Goal: Task Accomplishment & Management: Use online tool/utility

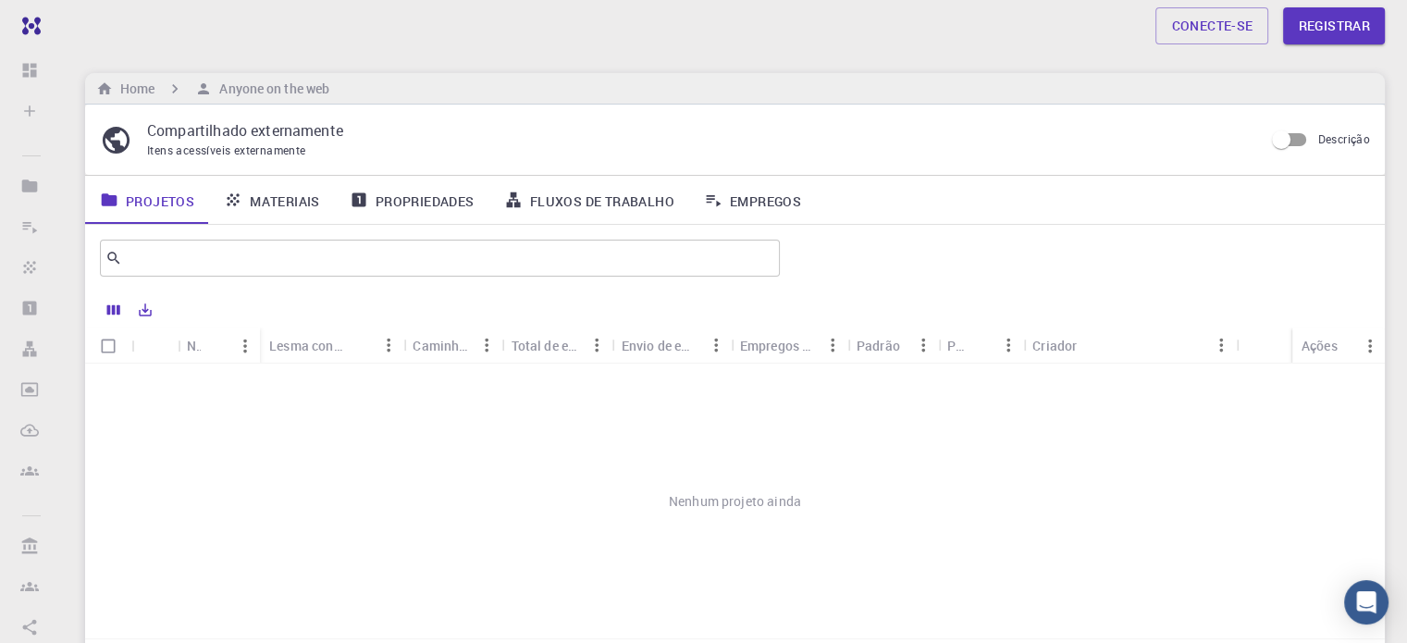
click at [603, 195] on font "Fluxos de trabalho" at bounding box center [602, 200] width 144 height 18
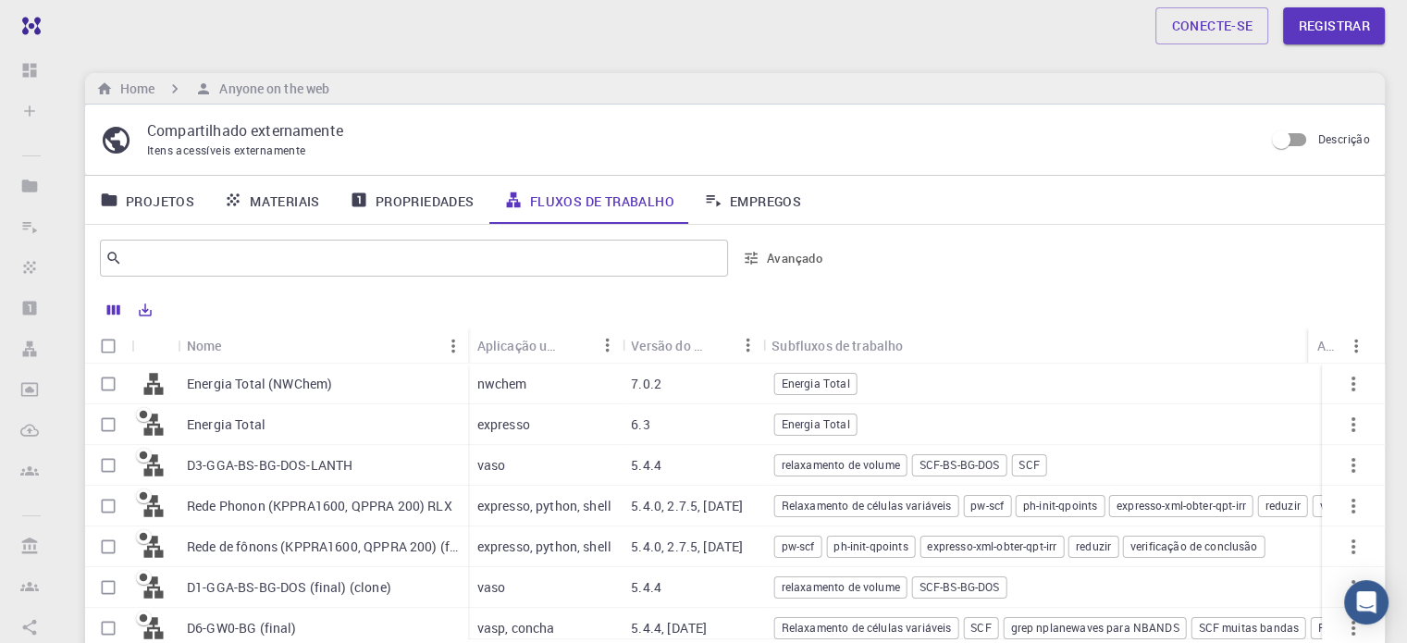
click at [265, 387] on font "Energia Total (NWChem)" at bounding box center [259, 384] width 145 height 18
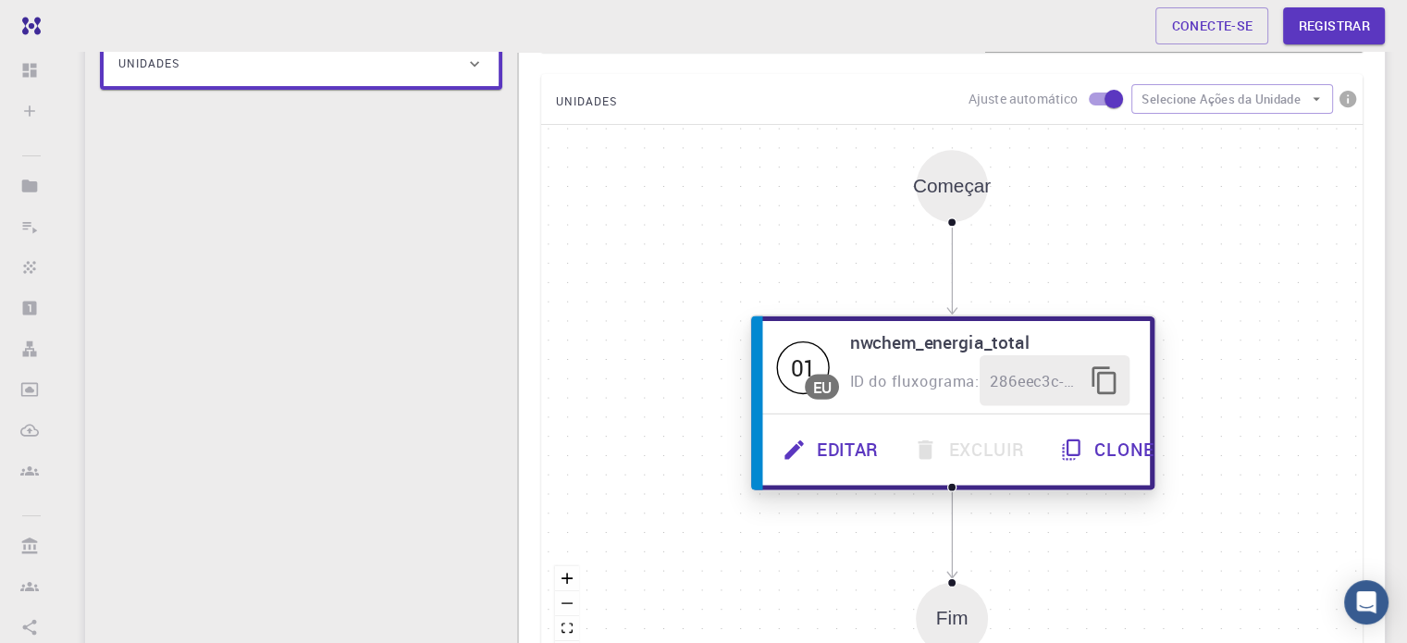
scroll to position [370, 0]
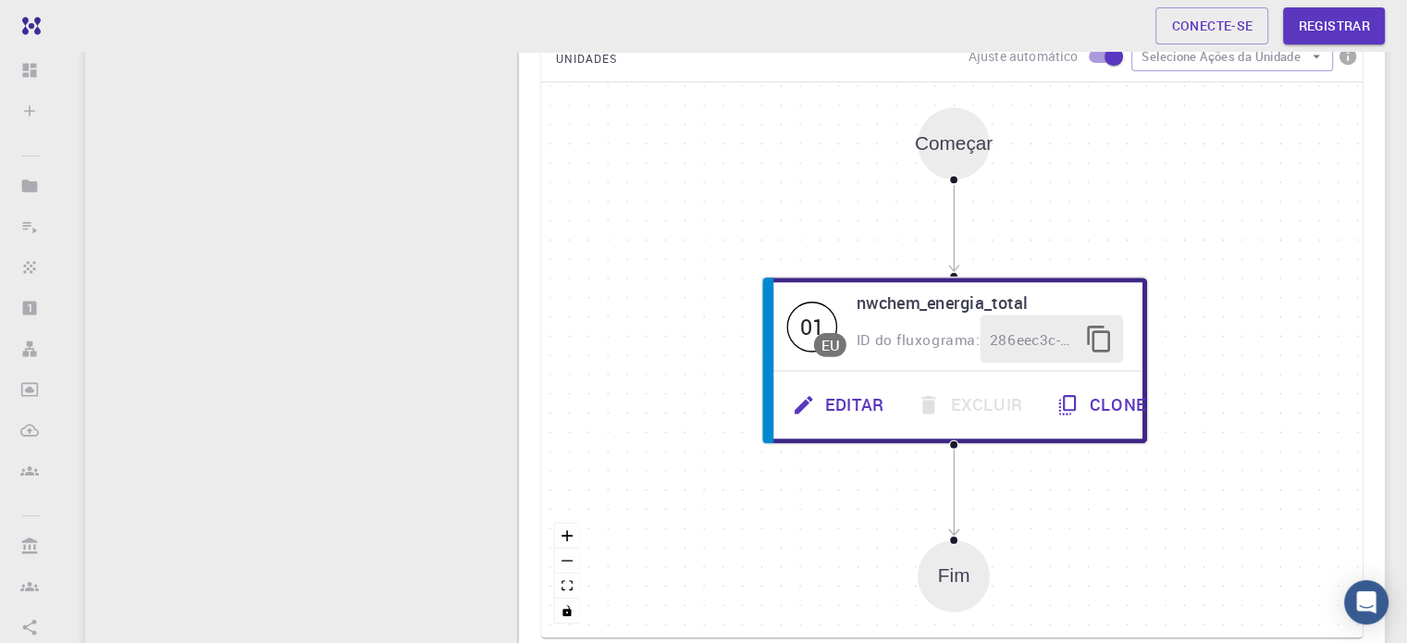
click at [977, 146] on font "Começar" at bounding box center [954, 143] width 78 height 20
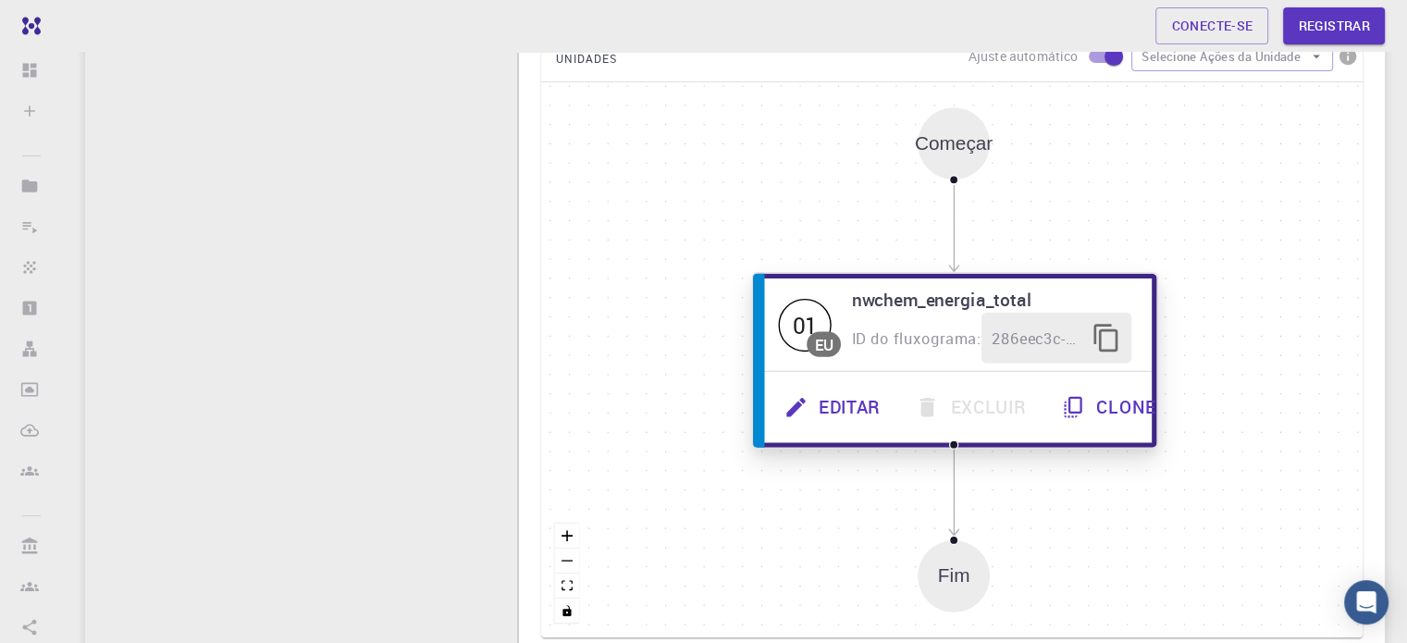
click at [834, 406] on font "Editar" at bounding box center [849, 407] width 61 height 24
click at [962, 328] on font "ID do fluxograma:" at bounding box center [917, 337] width 129 height 20
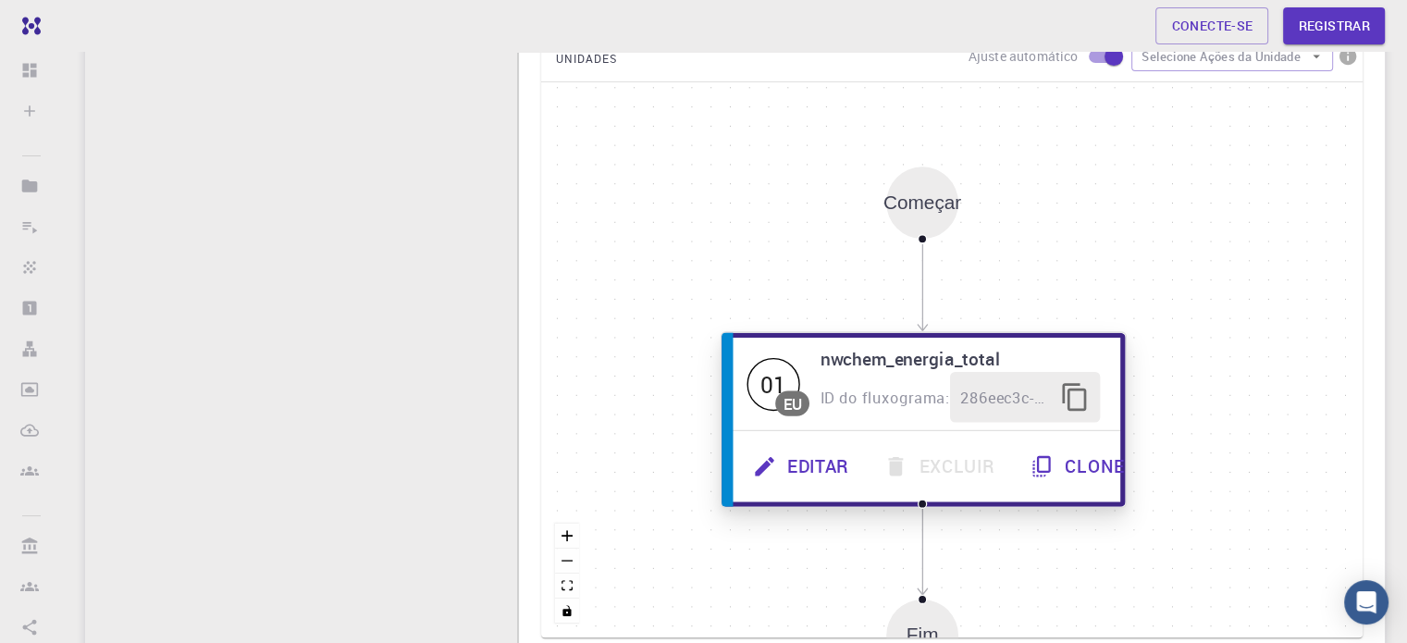
drag, startPoint x: 959, startPoint y: 307, endPoint x: 936, endPoint y: 328, distance: 31.4
click at [930, 360] on font "nwchem_energia_total" at bounding box center [910, 358] width 180 height 24
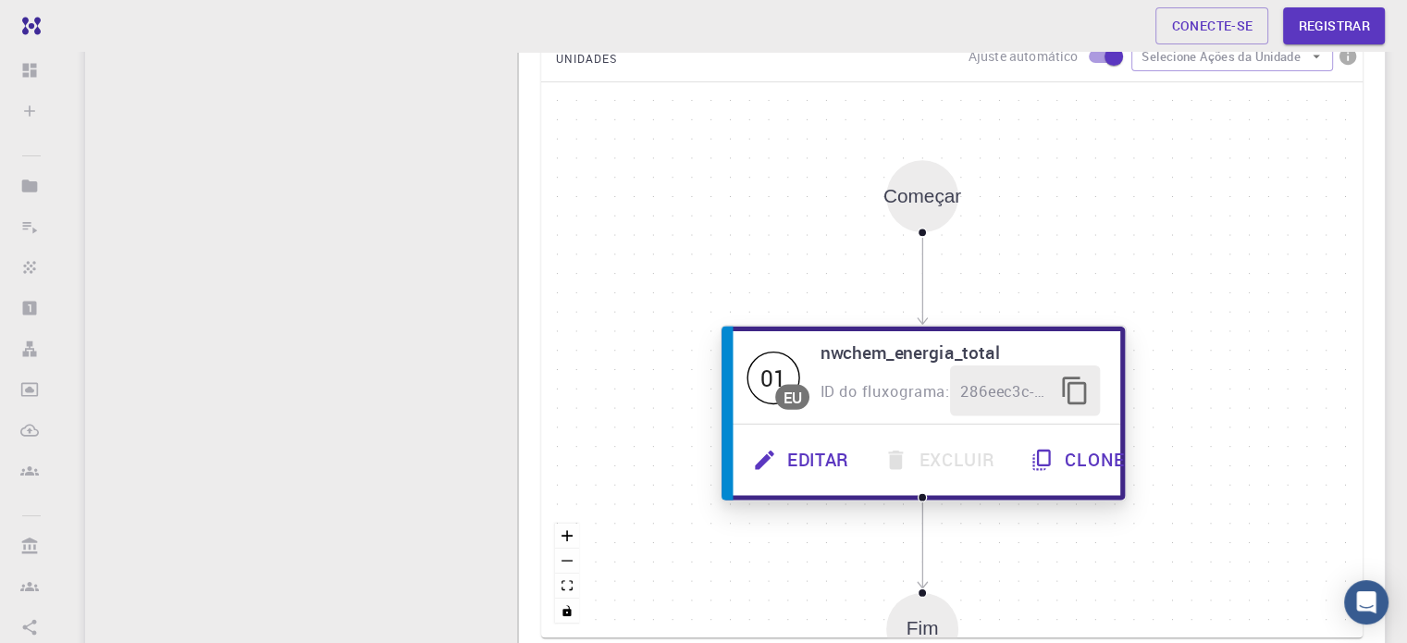
click at [1070, 388] on icon "button" at bounding box center [1075, 391] width 31 height 31
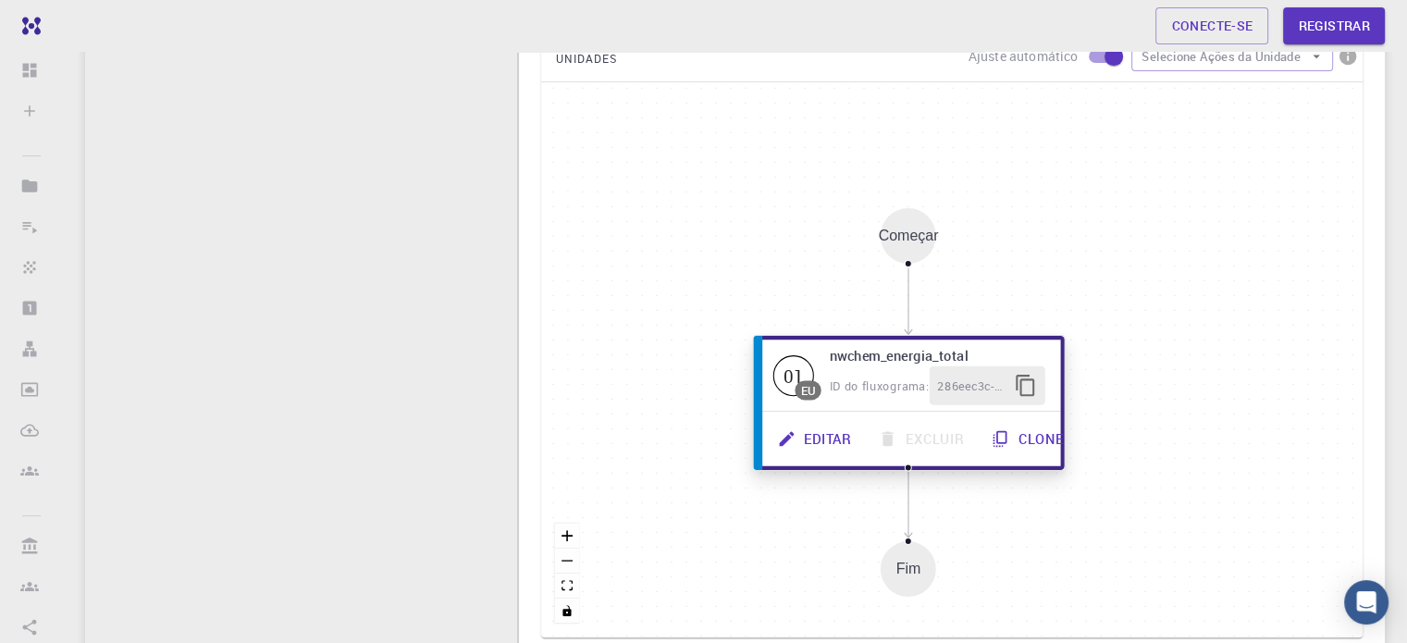
click at [1022, 389] on icon "button" at bounding box center [1025, 385] width 23 height 23
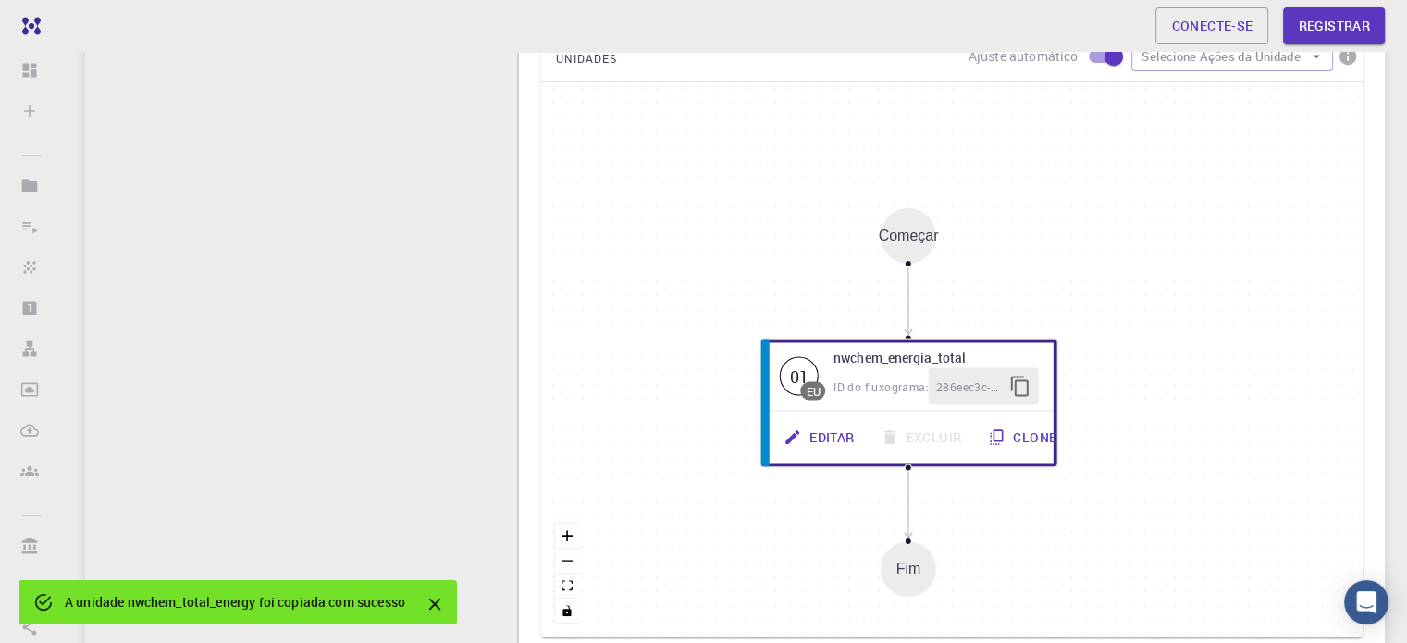
click at [759, 261] on div "Começar 01 EU nwchem_energia_total ID do fluxograma: 286eec3c-da09-4c44-8ea4-e2…" at bounding box center [951, 359] width 821 height 555
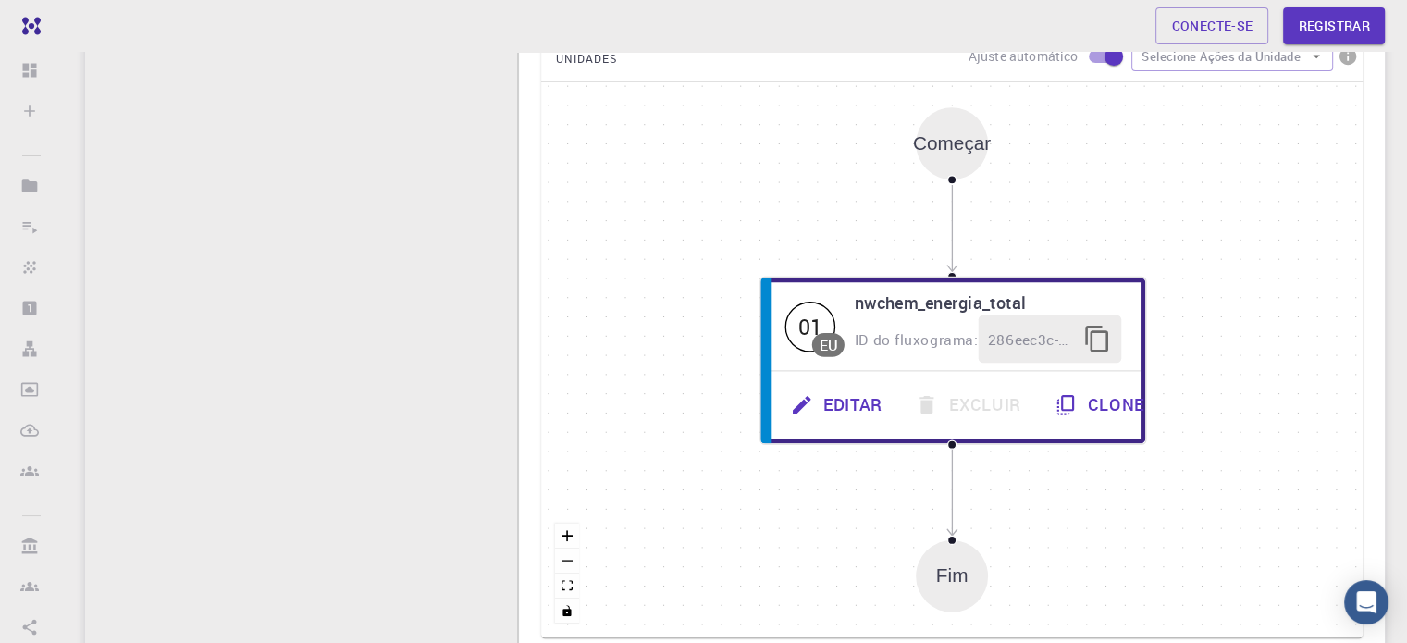
drag, startPoint x: 760, startPoint y: 261, endPoint x: 655, endPoint y: 130, distance: 167.7
click at [633, 181] on div "Começar 01 EU nwchem_energia_total ID do fluxograma: 286eec3c-da09-4c44-8ea4-e2…" at bounding box center [951, 359] width 821 height 555
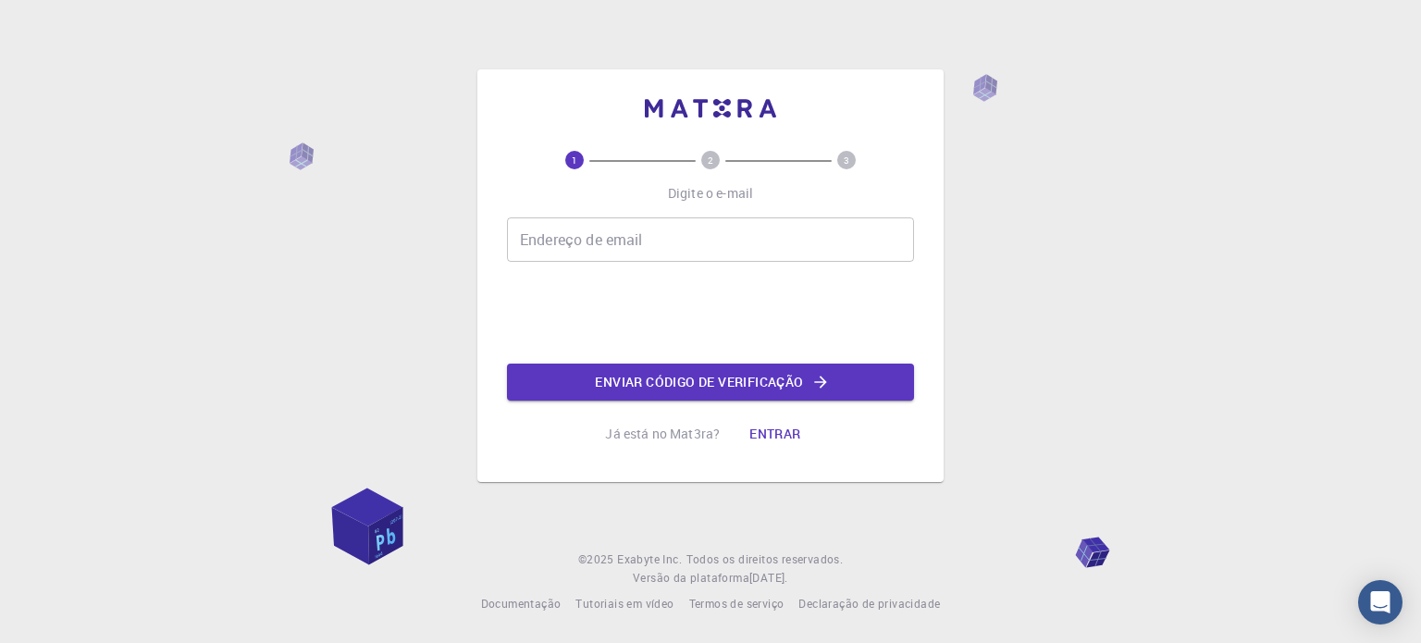
click at [652, 241] on input "Endereço de email" at bounding box center [710, 239] width 407 height 44
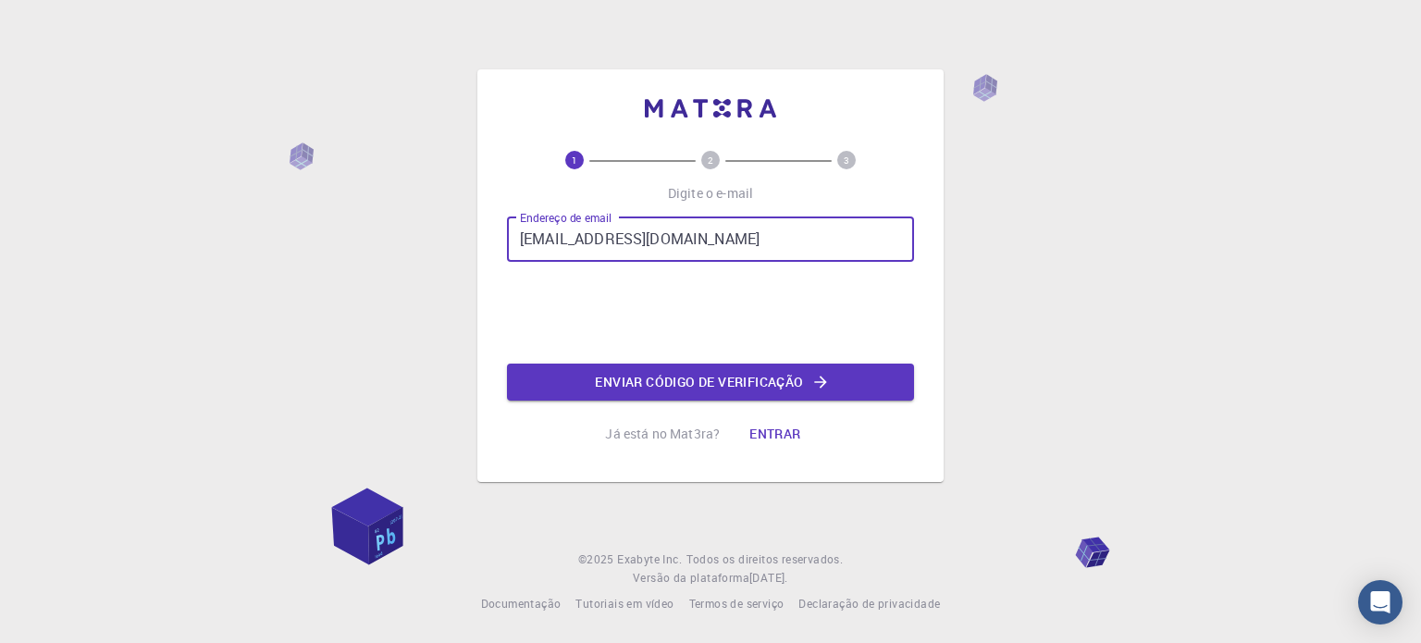
type input "[EMAIL_ADDRESS][DOMAIN_NAME]"
click at [684, 391] on font "Enviar código de verificação" at bounding box center [699, 382] width 208 height 24
